Goal: Find specific fact: Find contact information

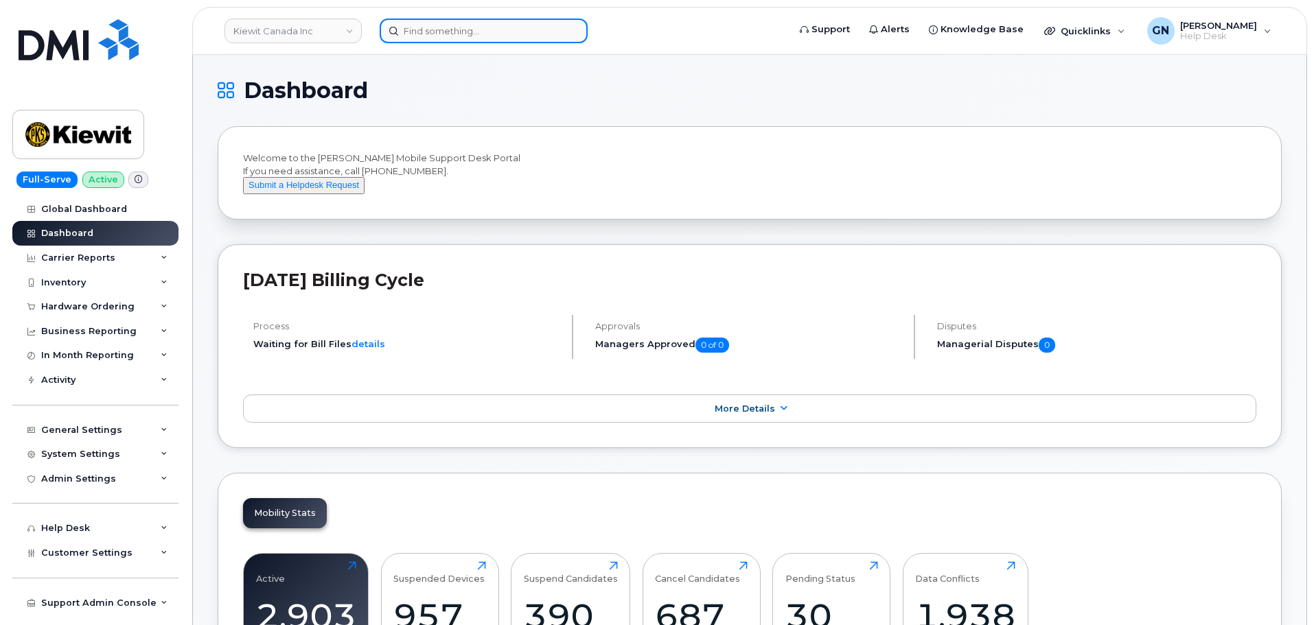
click at [465, 34] on input at bounding box center [484, 31] width 208 height 25
paste input "5718359312"
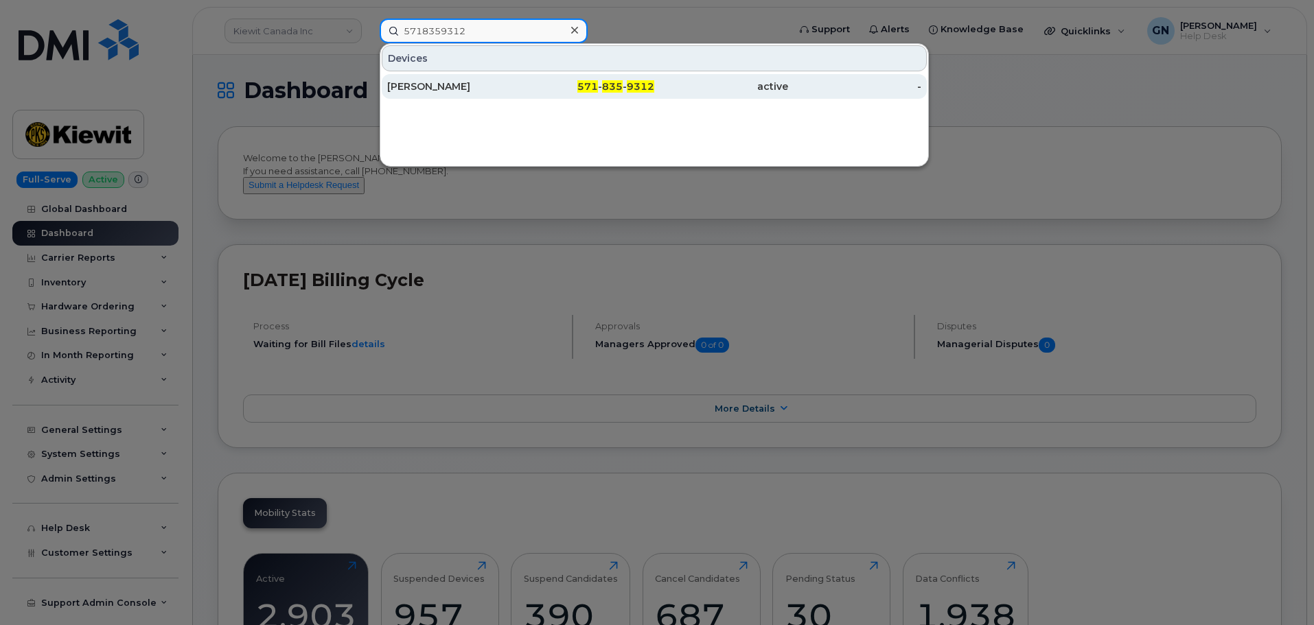
type input "5718359312"
click at [509, 92] on div "[PERSON_NAME]" at bounding box center [454, 87] width 134 height 14
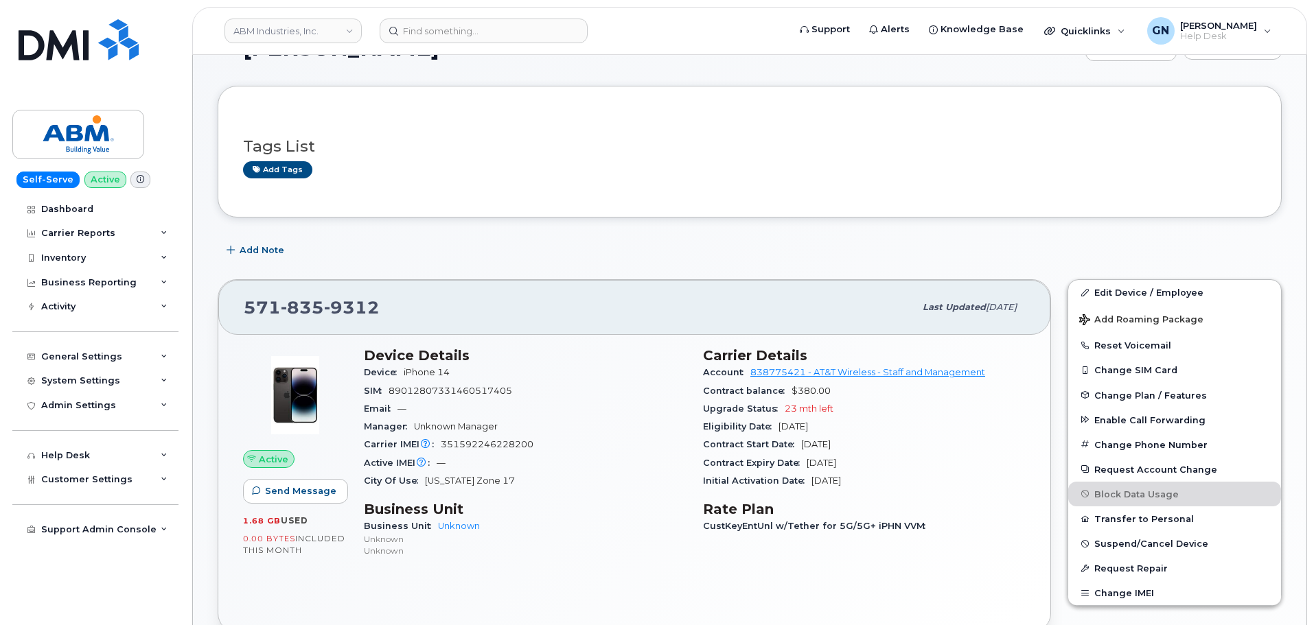
scroll to position [69, 0]
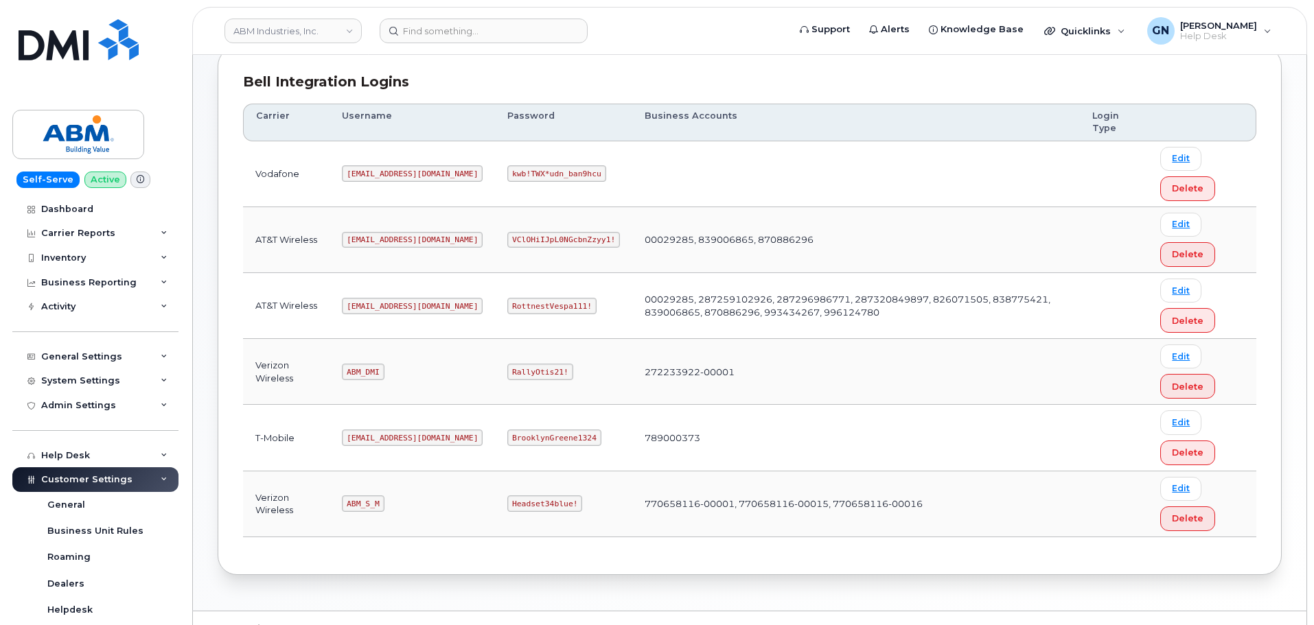
scroll to position [206, 0]
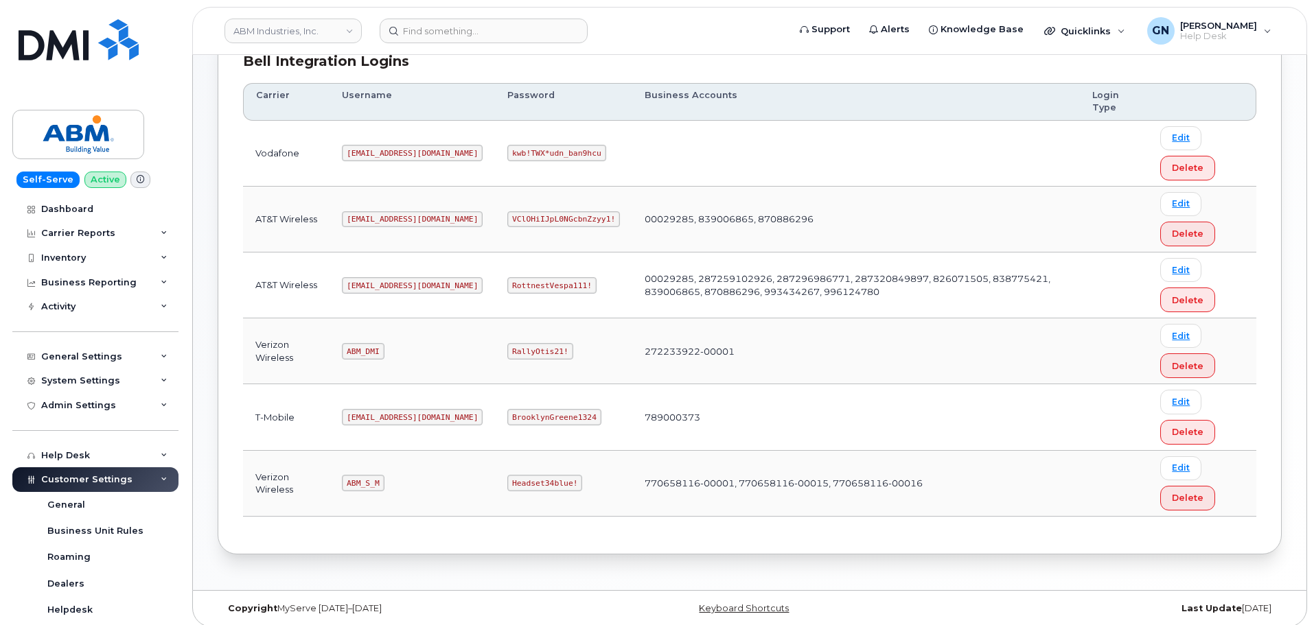
click at [382, 279] on code "abm@dminc.com" at bounding box center [412, 285] width 141 height 16
click at [374, 284] on code "abm@dminc.com" at bounding box center [412, 285] width 141 height 16
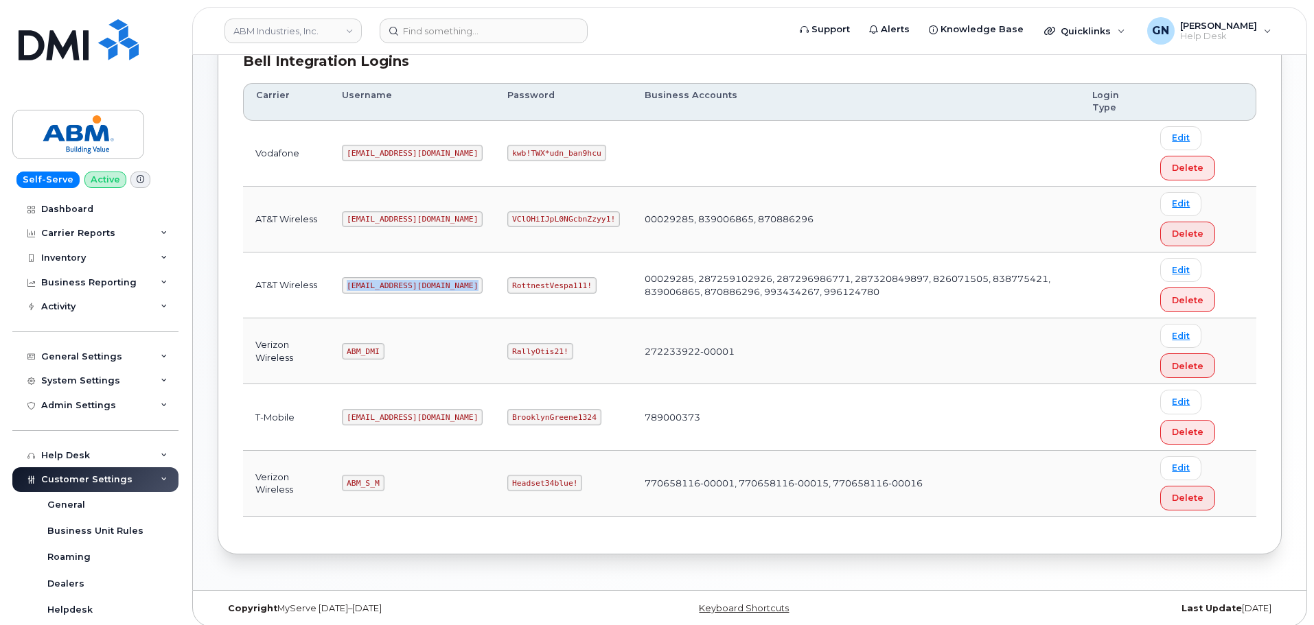
copy code "abm@dminc.com"
click at [507, 281] on code "RottnestVespa111!" at bounding box center [551, 285] width 89 height 16
copy code "RottnestVespa111!"
